Goal: Task Accomplishment & Management: Use online tool/utility

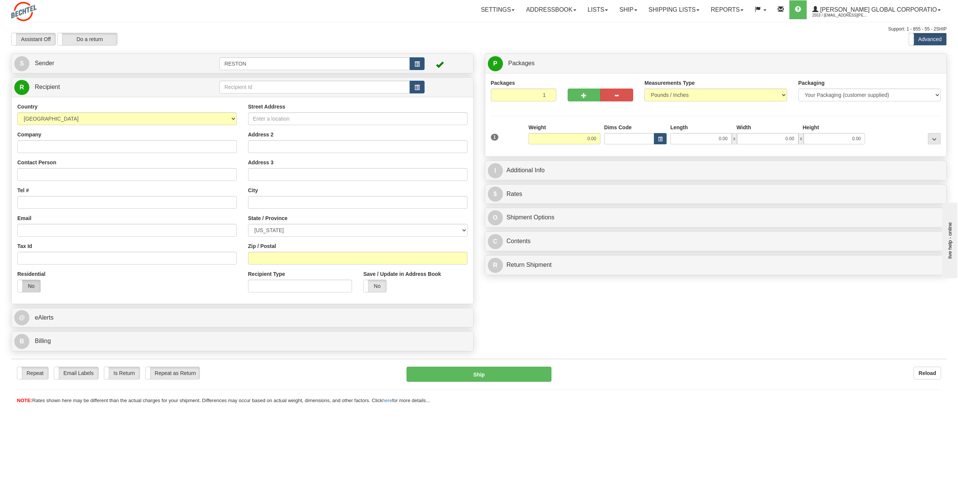
click at [34, 284] on label "No" at bounding box center [29, 286] width 23 height 12
click at [31, 287] on label "Yes" at bounding box center [29, 286] width 23 height 12
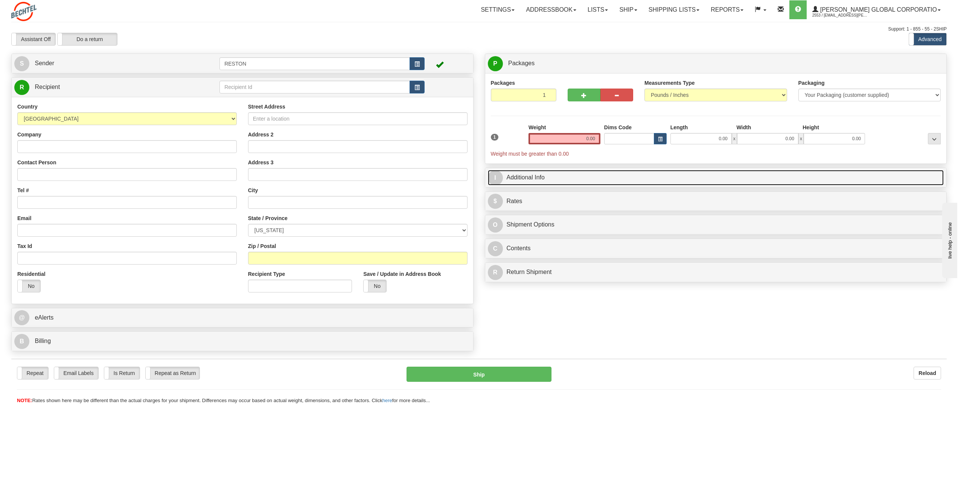
click at [553, 178] on link "I Additional Info" at bounding box center [716, 177] width 456 height 15
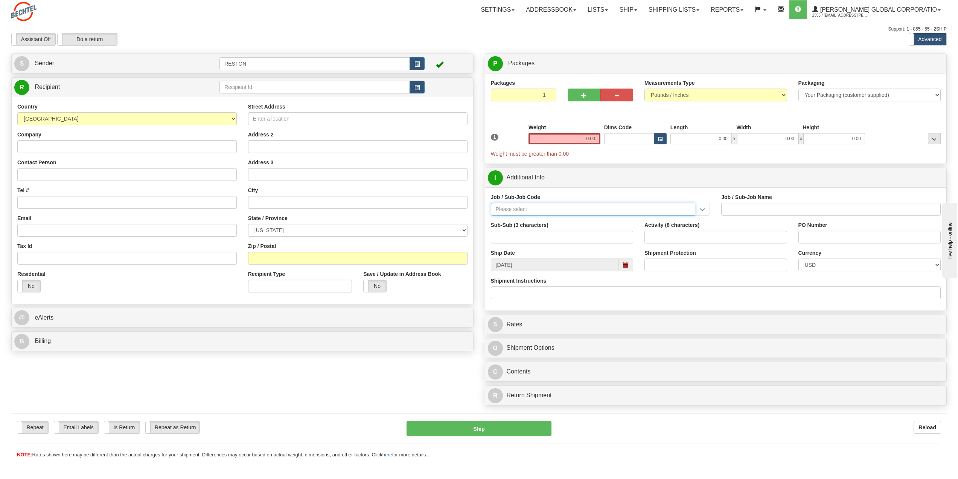
click at [556, 211] on input "Job / Sub-Job Code" at bounding box center [593, 209] width 205 height 13
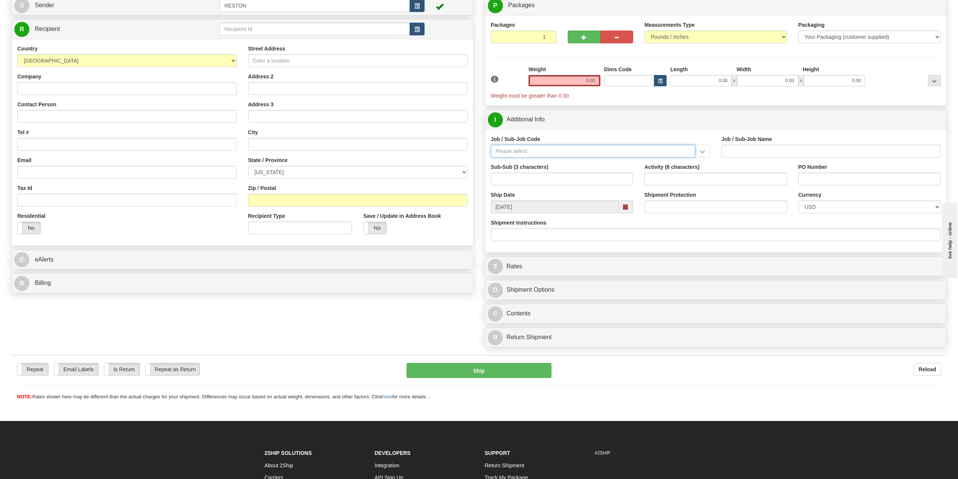
scroll to position [75, 0]
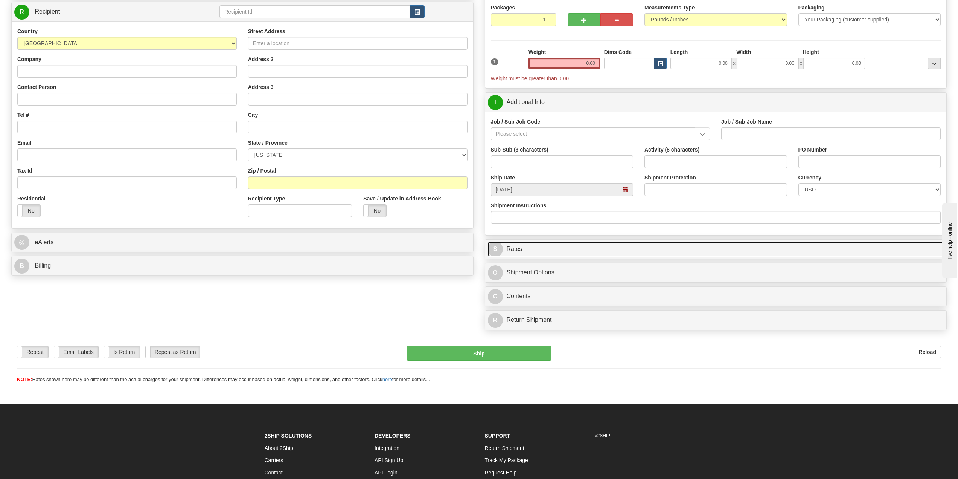
click at [519, 251] on link "$ Rates" at bounding box center [716, 248] width 456 height 15
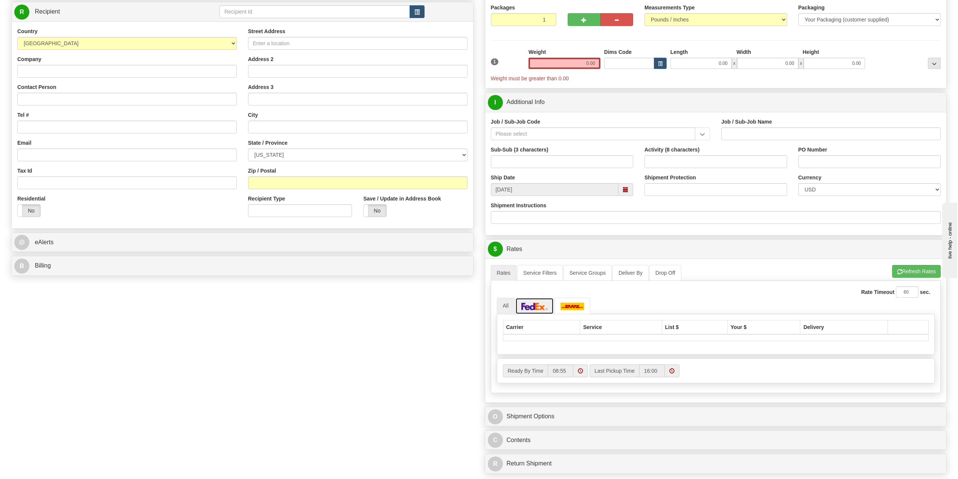
click at [533, 309] on img at bounding box center [535, 306] width 26 height 8
